Goal: Check status: Check status

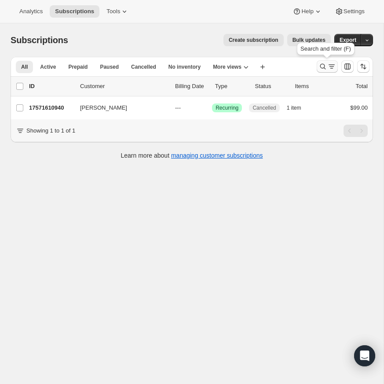
click at [321, 64] on icon "Search and filter results" at bounding box center [323, 66] width 9 height 9
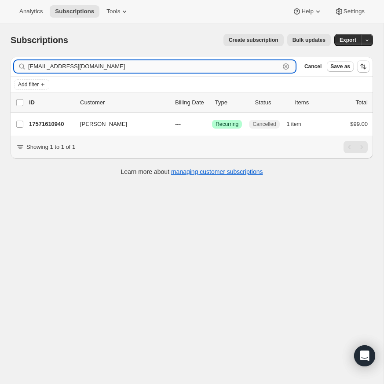
drag, startPoint x: 285, startPoint y: 64, endPoint x: 236, endPoint y: 68, distance: 49.0
click at [285, 64] on icon "button" at bounding box center [286, 66] width 9 height 9
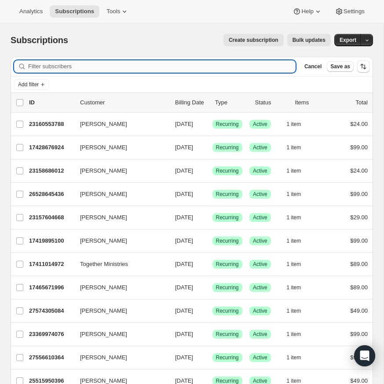
paste input "[PERSON_NAME][EMAIL_ADDRESS][DOMAIN_NAME]"
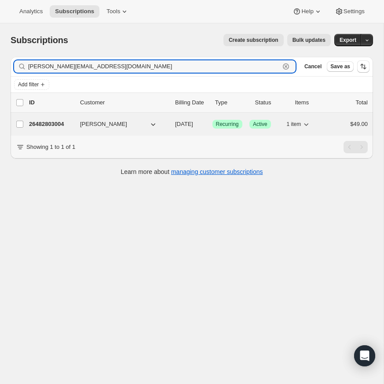
type input "[PERSON_NAME][EMAIL_ADDRESS][DOMAIN_NAME]"
click at [59, 124] on p "26482803004" at bounding box center [51, 124] width 44 height 9
